Goal: Information Seeking & Learning: Learn about a topic

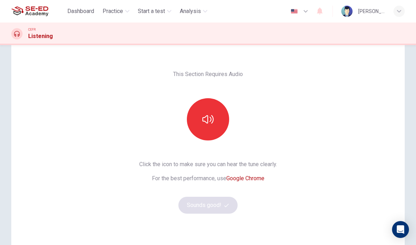
scroll to position [26, 0]
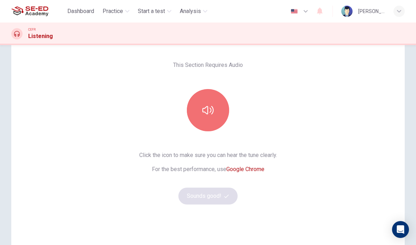
click at [214, 113] on button "button" at bounding box center [208, 110] width 42 height 42
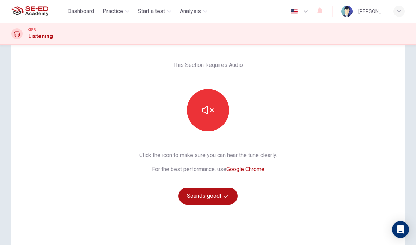
click at [224, 198] on icon "button" at bounding box center [226, 196] width 5 height 5
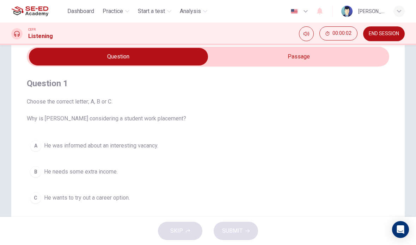
scroll to position [20, 0]
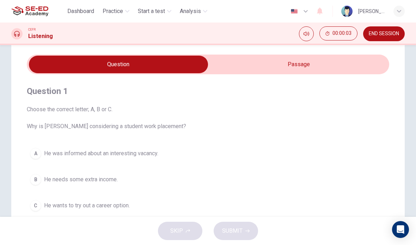
click at [318, 64] on input "checkbox" at bounding box center [118, 65] width 543 height 18
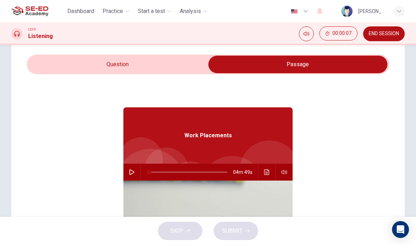
click at [185, 66] on input "checkbox" at bounding box center [297, 65] width 543 height 18
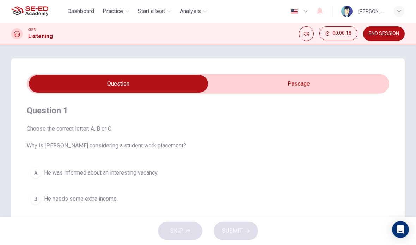
scroll to position [2, 0]
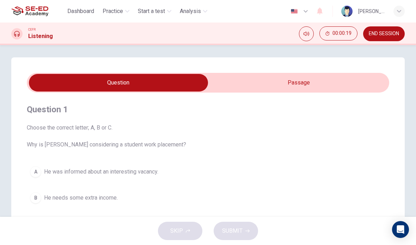
click at [302, 83] on input "checkbox" at bounding box center [118, 83] width 543 height 18
checkbox input "true"
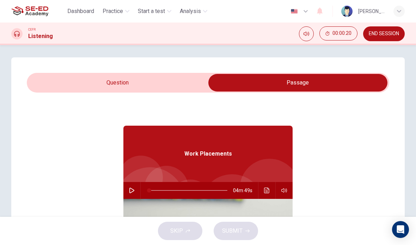
scroll to position [16, 0]
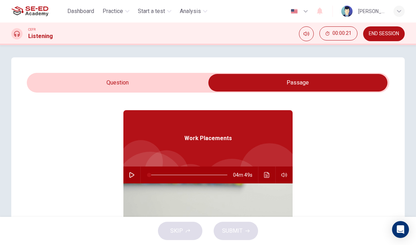
click at [134, 177] on icon "button" at bounding box center [132, 175] width 6 height 6
click at [263, 175] on button "Click to see the audio transcription" at bounding box center [266, 175] width 11 height 17
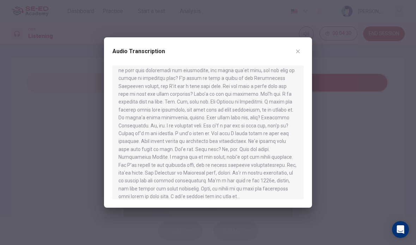
scroll to position [304, 0]
type input "0"
click at [301, 52] on button "button" at bounding box center [297, 51] width 11 height 11
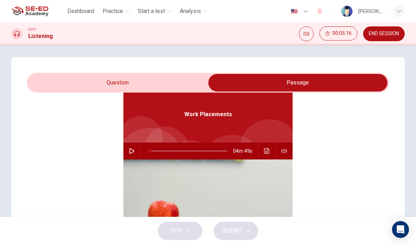
scroll to position [39, 0]
click at [181, 77] on input "checkbox" at bounding box center [297, 83] width 543 height 18
checkbox input "false"
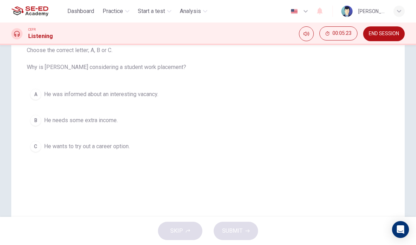
scroll to position [80, 0]
click at [125, 148] on span "He wants to try out a career option." at bounding box center [87, 146] width 86 height 8
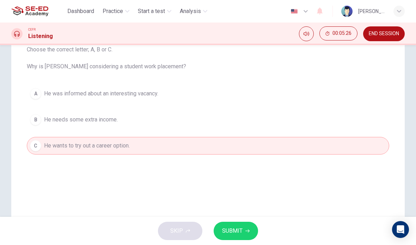
click at [247, 230] on icon "button" at bounding box center [247, 231] width 4 height 4
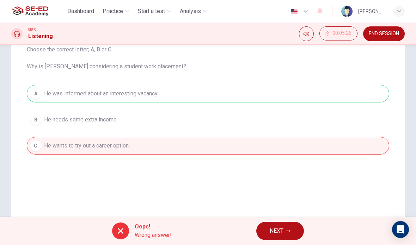
click at [288, 233] on button "NEXT" at bounding box center [280, 231] width 48 height 18
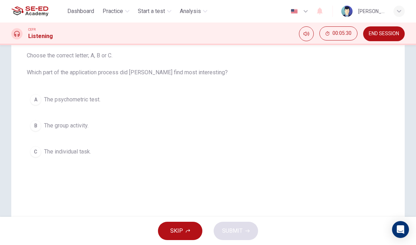
scroll to position [74, 0]
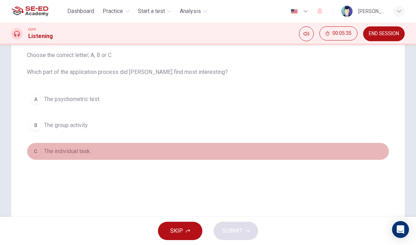
click at [85, 159] on button "C The individual task." at bounding box center [208, 152] width 362 height 18
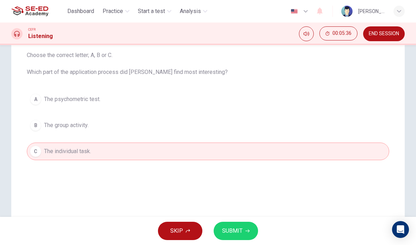
click at [254, 230] on button "SUBMIT" at bounding box center [236, 231] width 44 height 18
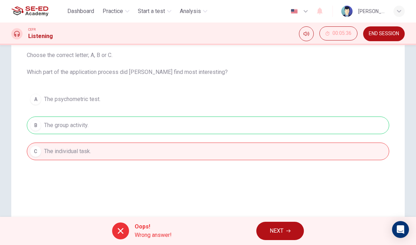
click at [149, 232] on span "Wrong answer!" at bounding box center [153, 235] width 37 height 8
click at [118, 229] on icon at bounding box center [120, 231] width 8 height 8
click at [122, 233] on icon at bounding box center [120, 231] width 8 height 8
click at [295, 229] on button "NEXT" at bounding box center [280, 231] width 48 height 18
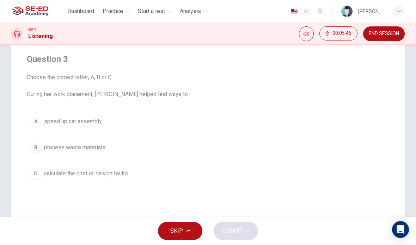
scroll to position [53, 0]
click at [100, 147] on span "process waste materials." at bounding box center [75, 147] width 62 height 8
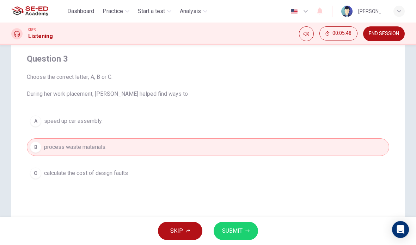
click at [244, 227] on button "SUBMIT" at bounding box center [236, 231] width 44 height 18
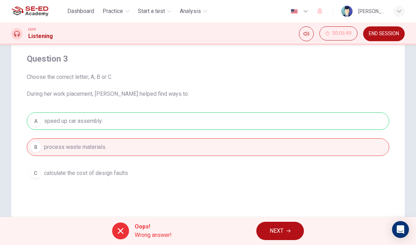
click at [278, 230] on span "NEXT" at bounding box center [277, 231] width 14 height 10
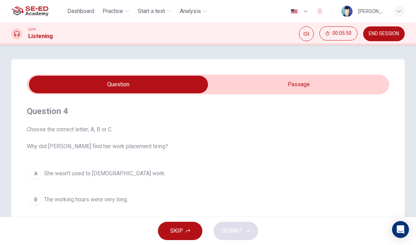
scroll to position [0, 0]
click at [312, 179] on button "A She wasn’t used to [DEMOGRAPHIC_DATA] work." at bounding box center [208, 174] width 362 height 18
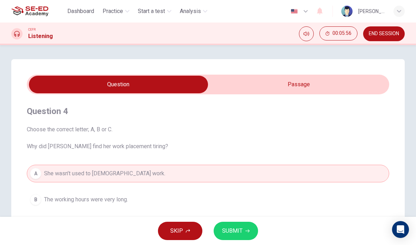
click at [382, 33] on span "END SESSION" at bounding box center [384, 34] width 30 height 6
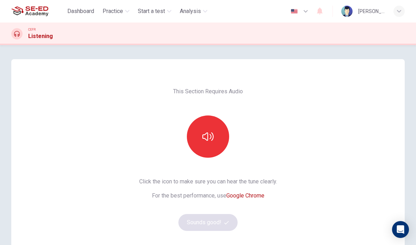
click at [213, 139] on icon "button" at bounding box center [207, 137] width 11 height 8
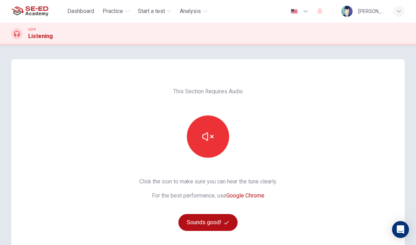
click at [221, 229] on button "Sounds good!" at bounding box center [207, 222] width 59 height 17
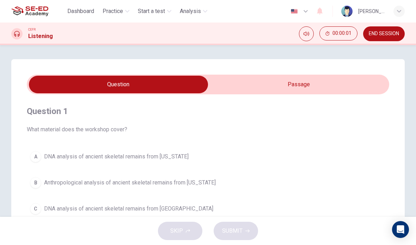
click at [305, 90] on input "checkbox" at bounding box center [118, 85] width 543 height 18
checkbox input "true"
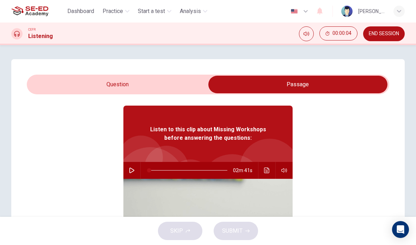
scroll to position [21, 0]
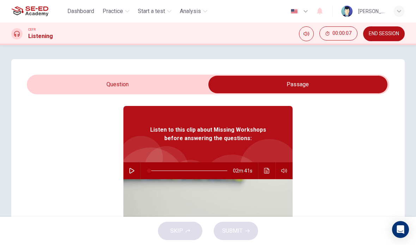
click at [136, 172] on button "button" at bounding box center [131, 170] width 11 height 17
click at [266, 172] on icon "Click to see the audio transcription" at bounding box center [267, 171] width 6 height 6
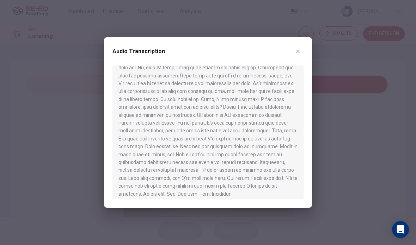
scroll to position [134, 0]
click at [296, 51] on icon "button" at bounding box center [298, 52] width 6 height 6
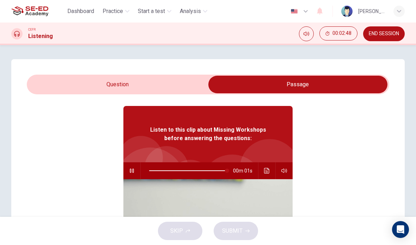
type input "0"
click at [158, 88] on input "checkbox" at bounding box center [297, 85] width 543 height 18
checkbox input "false"
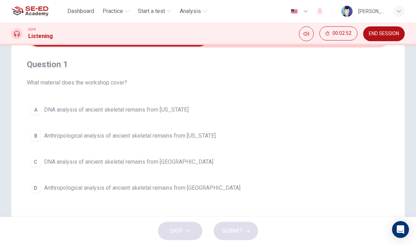
scroll to position [50, 0]
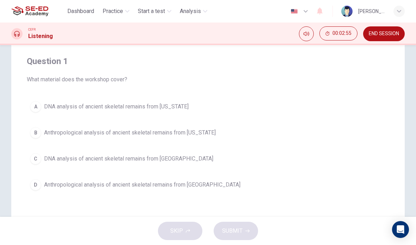
click at [171, 109] on span "DNA analysis of ancient skeletal remains from Alaska" at bounding box center [116, 107] width 144 height 8
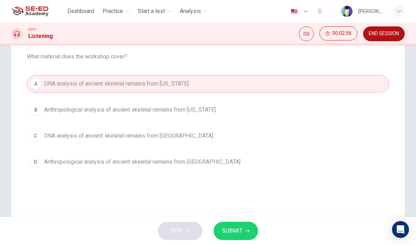
scroll to position [75, 0]
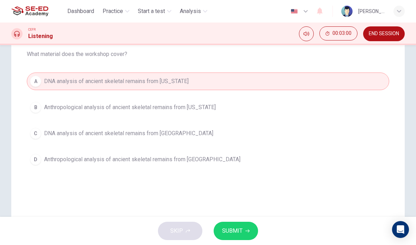
click at [233, 227] on span "SUBMIT" at bounding box center [232, 231] width 20 height 10
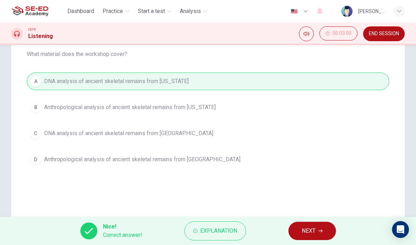
click at [311, 224] on button "NEXT" at bounding box center [312, 231] width 48 height 18
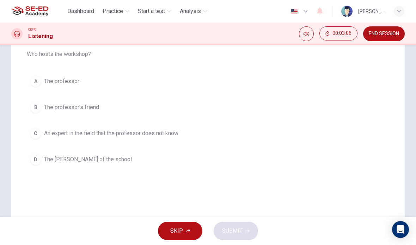
click at [78, 85] on span "The professor" at bounding box center [61, 81] width 35 height 8
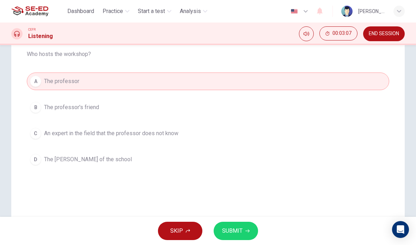
click at [249, 229] on button "SUBMIT" at bounding box center [236, 231] width 44 height 18
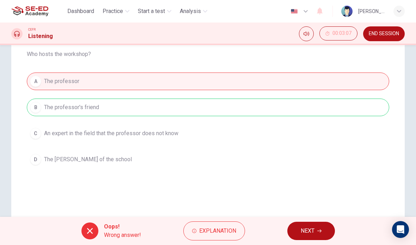
click at [303, 233] on span "NEXT" at bounding box center [308, 231] width 14 height 10
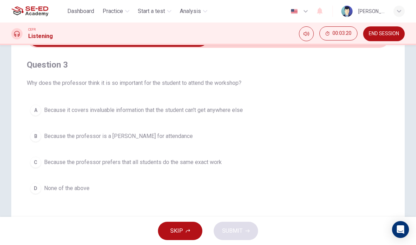
scroll to position [48, 0]
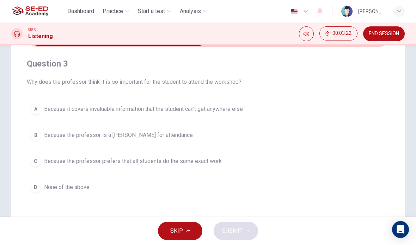
click at [241, 108] on span "Because it covers invaluable information that the student can't get anywhere el…" at bounding box center [143, 109] width 199 height 8
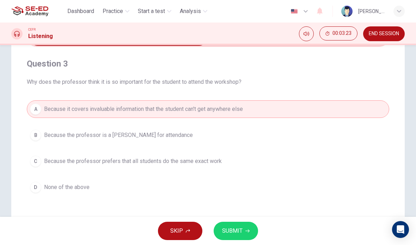
click at [242, 228] on button "SUBMIT" at bounding box center [236, 231] width 44 height 18
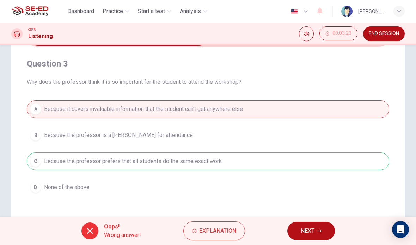
click at [296, 231] on button "NEXT" at bounding box center [311, 231] width 48 height 18
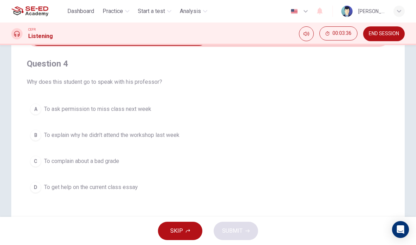
click at [174, 138] on span "To explain why he didn't attend the workshop last week" at bounding box center [111, 135] width 135 height 8
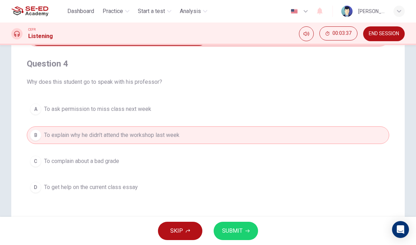
click at [230, 229] on span "SUBMIT" at bounding box center [232, 231] width 20 height 10
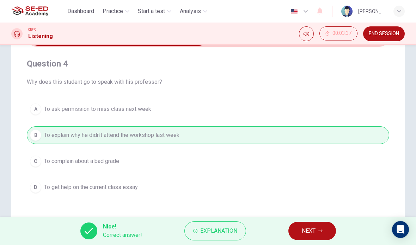
click at [307, 232] on span "NEXT" at bounding box center [309, 231] width 14 height 10
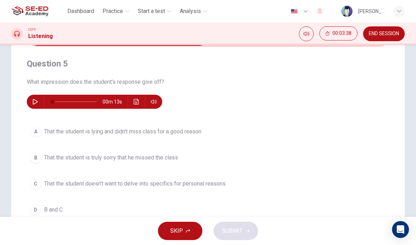
click at [38, 102] on button "button" at bounding box center [35, 102] width 11 height 14
click at [134, 101] on icon "Click to see the audio transcription" at bounding box center [136, 102] width 5 height 6
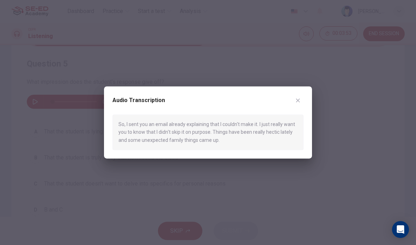
click at [293, 109] on div "Audio Transcription" at bounding box center [207, 105] width 191 height 20
click at [298, 101] on icon "button" at bounding box center [298, 101] width 4 height 4
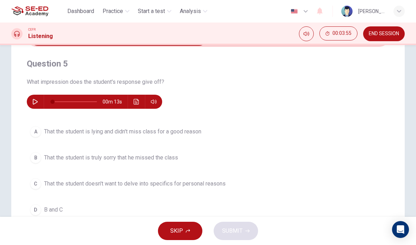
click at [36, 104] on icon "button" at bounding box center [35, 102] width 6 height 6
click at [138, 103] on icon "Click to see the audio transcription" at bounding box center [137, 102] width 6 height 6
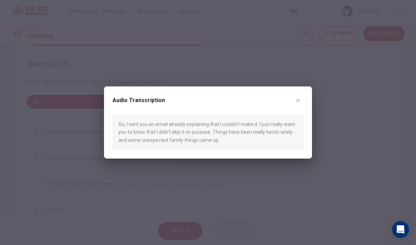
type input "0"
click at [298, 101] on icon "button" at bounding box center [298, 101] width 4 height 4
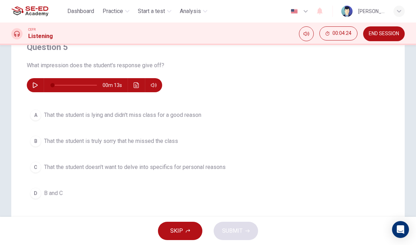
scroll to position [64, 0]
click at [140, 82] on button "Click to see the audio transcription" at bounding box center [136, 85] width 11 height 14
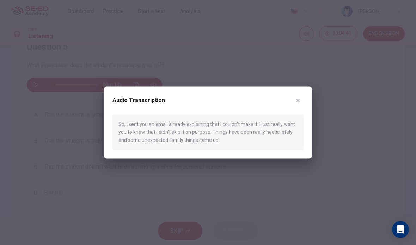
click at [299, 99] on icon "button" at bounding box center [298, 101] width 6 height 6
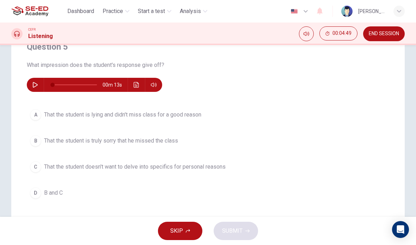
click at [171, 142] on span "That the student is truly sorry that he missed the class" at bounding box center [111, 141] width 134 height 8
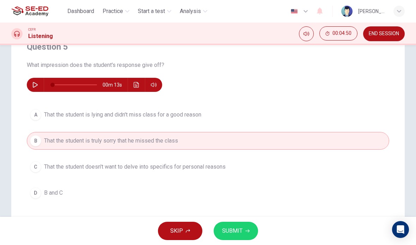
click at [230, 230] on span "SUBMIT" at bounding box center [232, 231] width 20 height 10
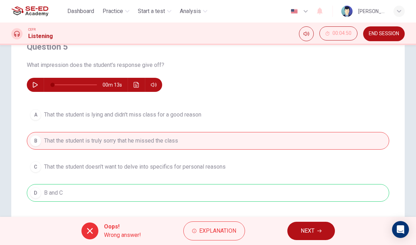
click at [354, 131] on div "A That the student is lying and didn't miss class for a good reason B That the …" at bounding box center [208, 154] width 362 height 96
click at [313, 231] on span "NEXT" at bounding box center [308, 231] width 14 height 10
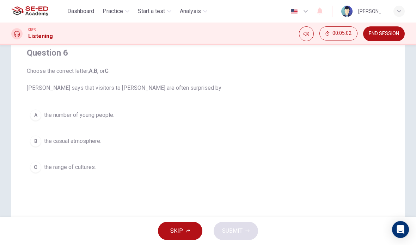
scroll to position [59, 0]
click at [98, 170] on button "C the range of cultures." at bounding box center [208, 167] width 362 height 18
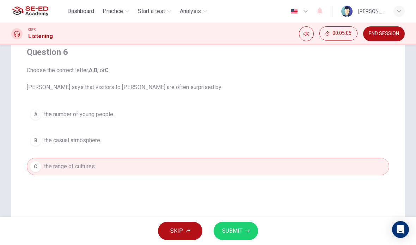
click at [244, 230] on button "SUBMIT" at bounding box center [236, 231] width 44 height 18
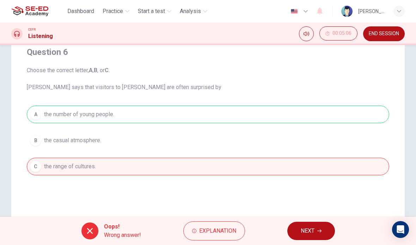
click at [301, 228] on span "NEXT" at bounding box center [308, 231] width 14 height 10
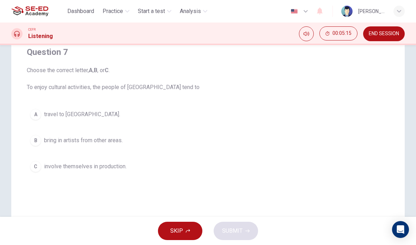
click at [124, 162] on span "involve themselves in production." at bounding box center [85, 166] width 82 height 8
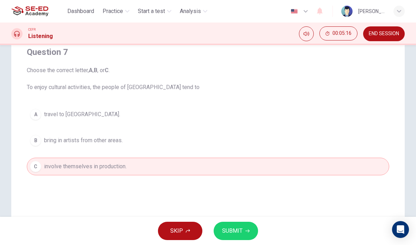
click at [112, 114] on span "travel to southern Australia." at bounding box center [82, 114] width 76 height 8
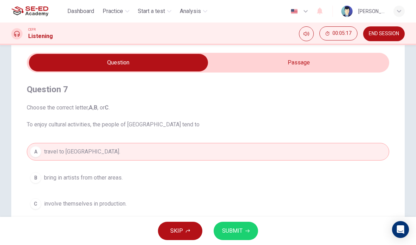
scroll to position [21, 0]
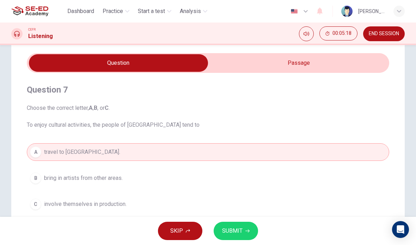
click at [312, 62] on input "checkbox" at bounding box center [118, 63] width 543 height 18
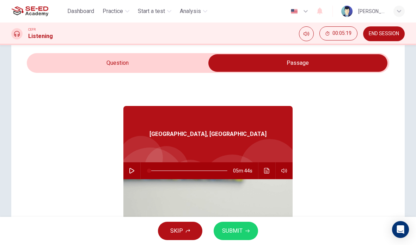
click at [270, 172] on button "Click to see the audio transcription" at bounding box center [266, 170] width 11 height 17
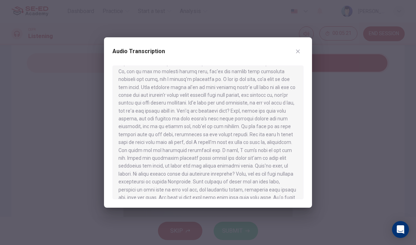
scroll to position [323, 0]
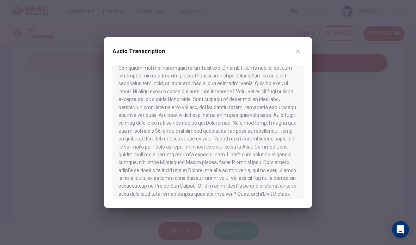
click at [302, 55] on button "button" at bounding box center [297, 51] width 11 height 11
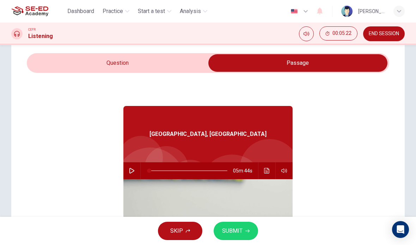
click at [174, 61] on input "checkbox" at bounding box center [297, 63] width 543 height 18
checkbox input "false"
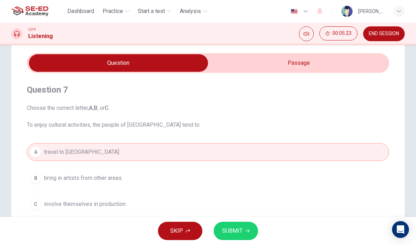
click at [236, 223] on button "SUBMIT" at bounding box center [236, 231] width 44 height 18
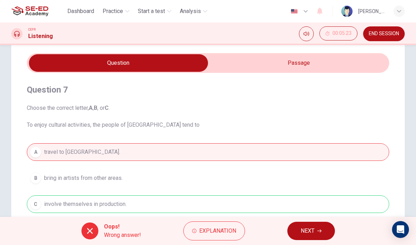
scroll to position [78, 0]
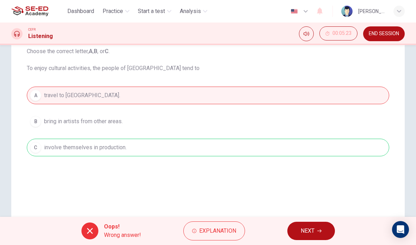
click at [305, 223] on button "NEXT" at bounding box center [311, 231] width 48 height 18
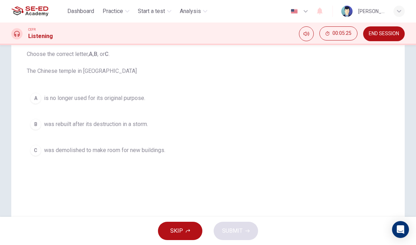
scroll to position [76, 0]
click at [165, 152] on span "was demolished to make room for new buildings." at bounding box center [104, 150] width 121 height 8
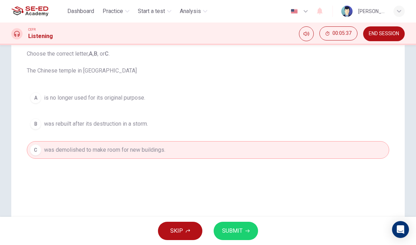
click at [198, 128] on button "B was rebuilt after its destruction in a storm." at bounding box center [208, 124] width 362 height 18
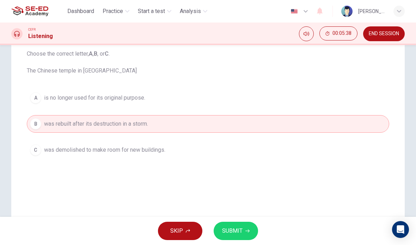
click at [247, 228] on button "SUBMIT" at bounding box center [236, 231] width 44 height 18
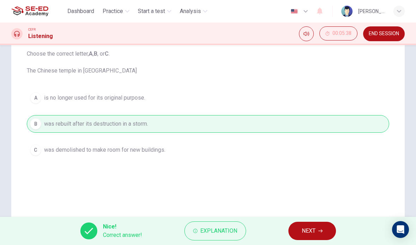
click at [225, 224] on button "Explanation" at bounding box center [215, 231] width 62 height 19
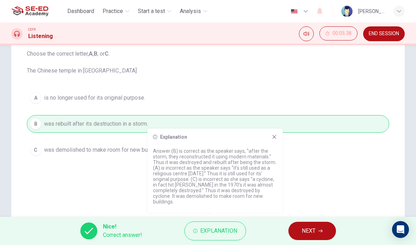
click at [275, 140] on icon at bounding box center [274, 137] width 6 height 6
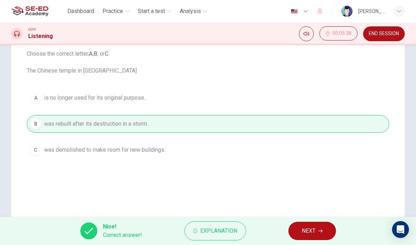
click at [308, 229] on span "NEXT" at bounding box center [309, 231] width 14 height 10
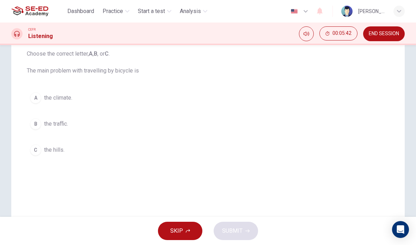
click at [201, 152] on button "C the hills." at bounding box center [208, 150] width 362 height 18
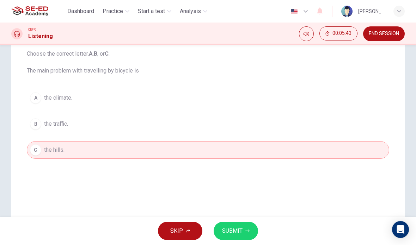
click at [241, 227] on span "SUBMIT" at bounding box center [232, 231] width 20 height 10
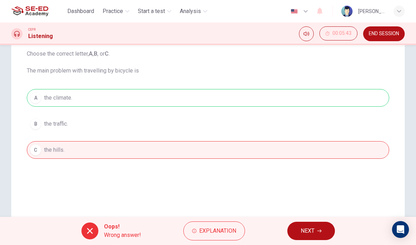
click at [306, 227] on span "NEXT" at bounding box center [308, 231] width 14 height 10
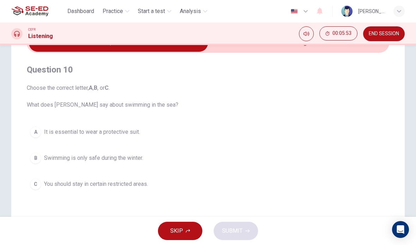
scroll to position [42, 0]
click at [200, 131] on button "A It is essential to wear a protective suit." at bounding box center [208, 132] width 362 height 18
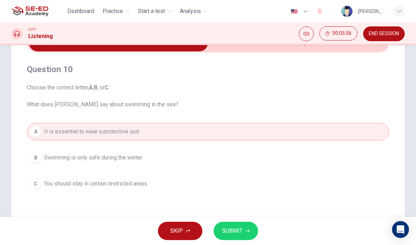
click at [261, 230] on div "SKIP SUBMIT" at bounding box center [208, 231] width 416 height 28
click at [236, 227] on span "SUBMIT" at bounding box center [232, 231] width 20 height 10
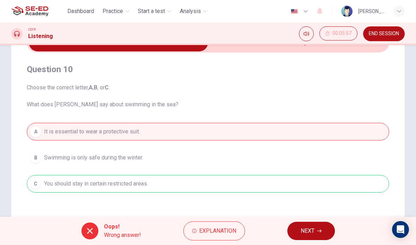
click at [303, 233] on span "NEXT" at bounding box center [308, 231] width 14 height 10
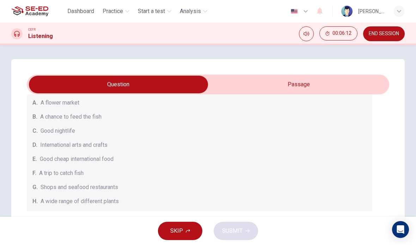
scroll to position [0, 0]
click at [114, 11] on span "Practice" at bounding box center [113, 11] width 20 height 8
click at [123, 10] on span "Practice" at bounding box center [113, 11] width 20 height 8
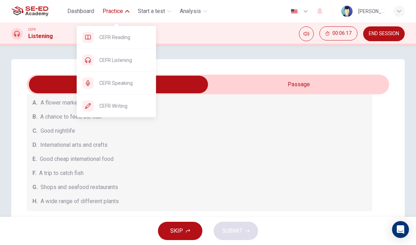
click at [139, 106] on span "CEFR Writing" at bounding box center [124, 106] width 51 height 8
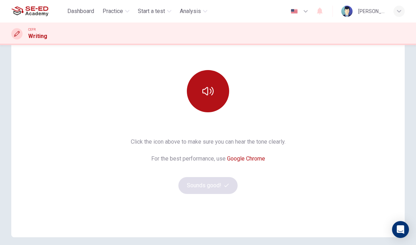
scroll to position [66, 0]
click at [207, 98] on button "button" at bounding box center [208, 91] width 42 height 42
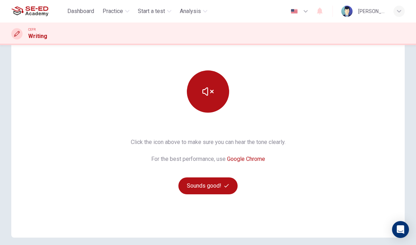
click at [222, 186] on button "Sounds good!" at bounding box center [207, 186] width 59 height 17
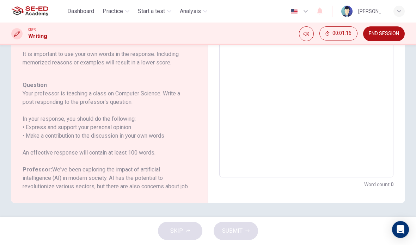
scroll to position [142, 0]
click at [386, 36] on span "END SESSION" at bounding box center [384, 34] width 30 height 6
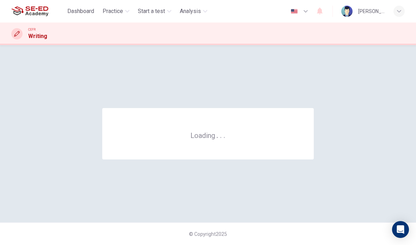
scroll to position [0, 0]
